Goal: Transaction & Acquisition: Purchase product/service

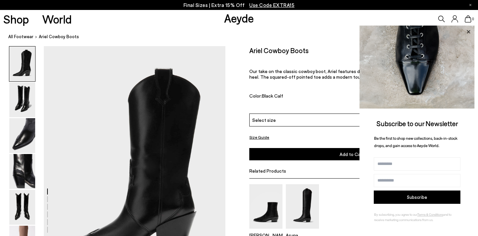
click at [469, 31] on icon at bounding box center [468, 31] width 3 height 3
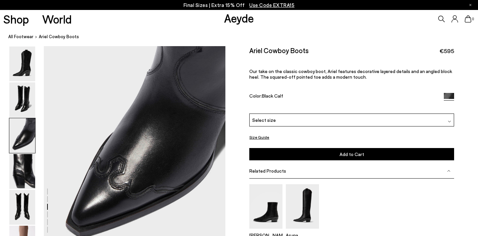
scroll to position [757, 0]
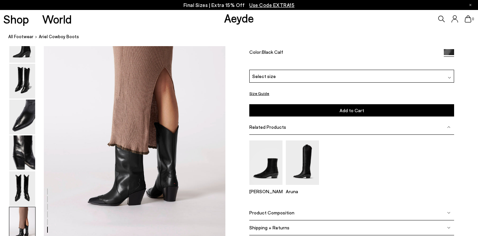
scroll to position [1278, 0]
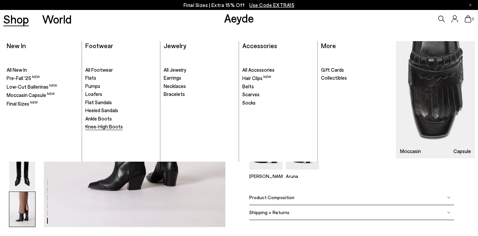
click at [101, 126] on span "Knee-High Boots" at bounding box center [104, 127] width 38 height 6
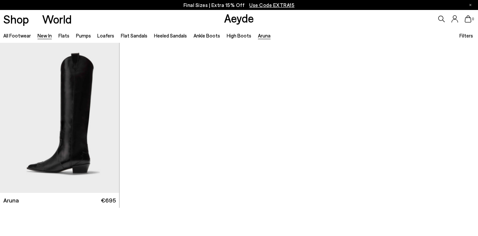
click at [43, 36] on link "New In" at bounding box center [45, 36] width 14 height 6
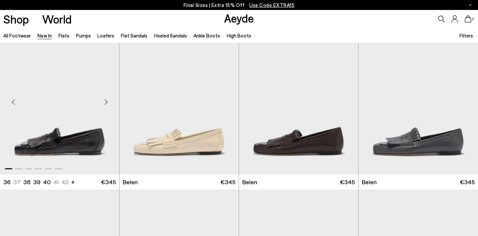
scroll to position [7, 0]
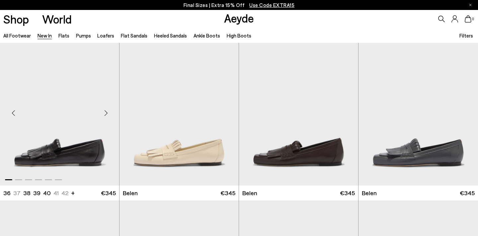
click at [106, 112] on div "Next slide" at bounding box center [106, 113] width 20 height 20
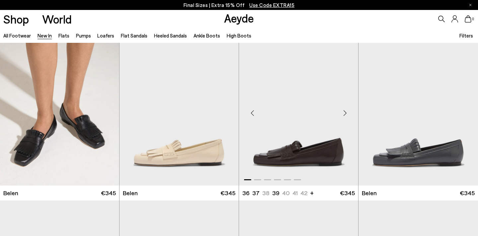
click at [344, 111] on div "Next slide" at bounding box center [345, 113] width 20 height 20
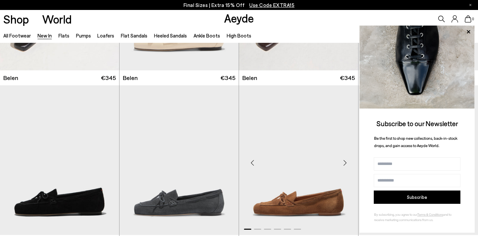
scroll to position [39, 0]
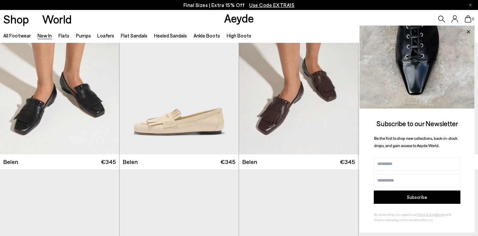
click at [468, 32] on icon at bounding box center [468, 31] width 3 height 3
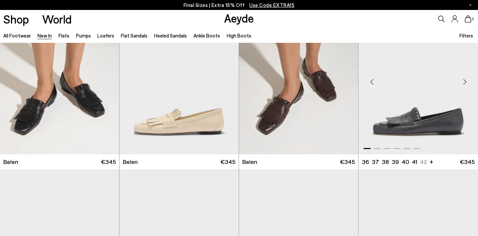
click at [464, 79] on div "Next slide" at bounding box center [465, 82] width 20 height 20
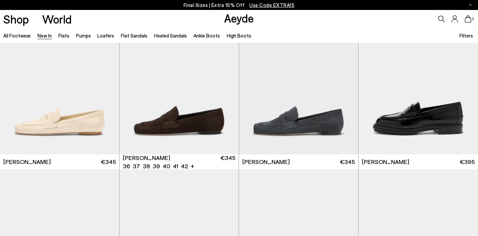
scroll to position [371, 0]
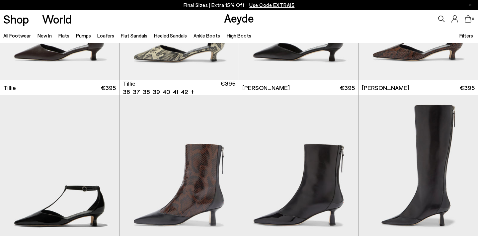
scroll to position [1436, 0]
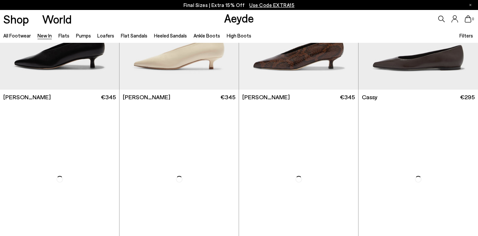
scroll to position [2739, 0]
